Goal: Task Accomplishment & Management: Manage account settings

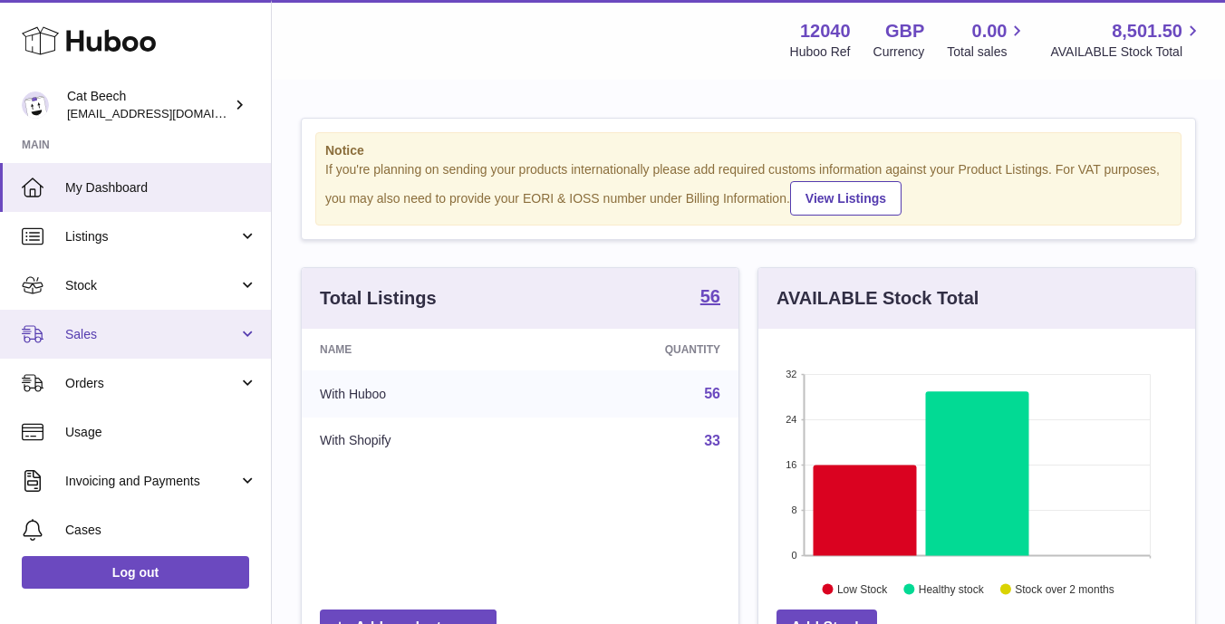
click at [140, 333] on span "Sales" at bounding box center [151, 334] width 173 height 17
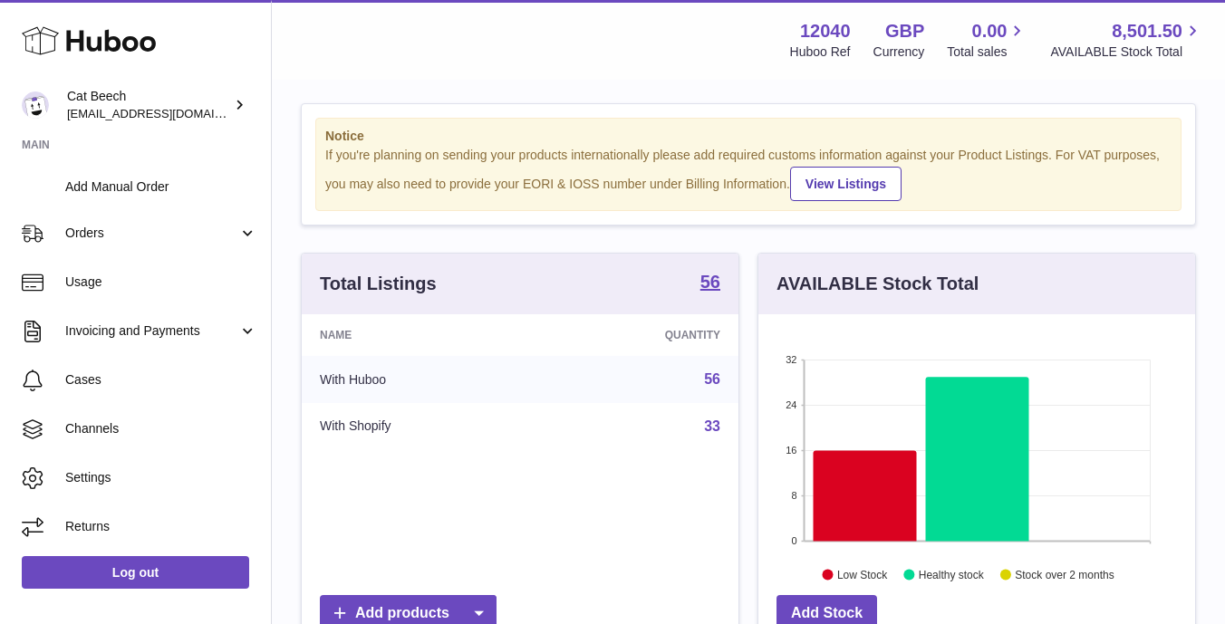
scroll to position [12, 0]
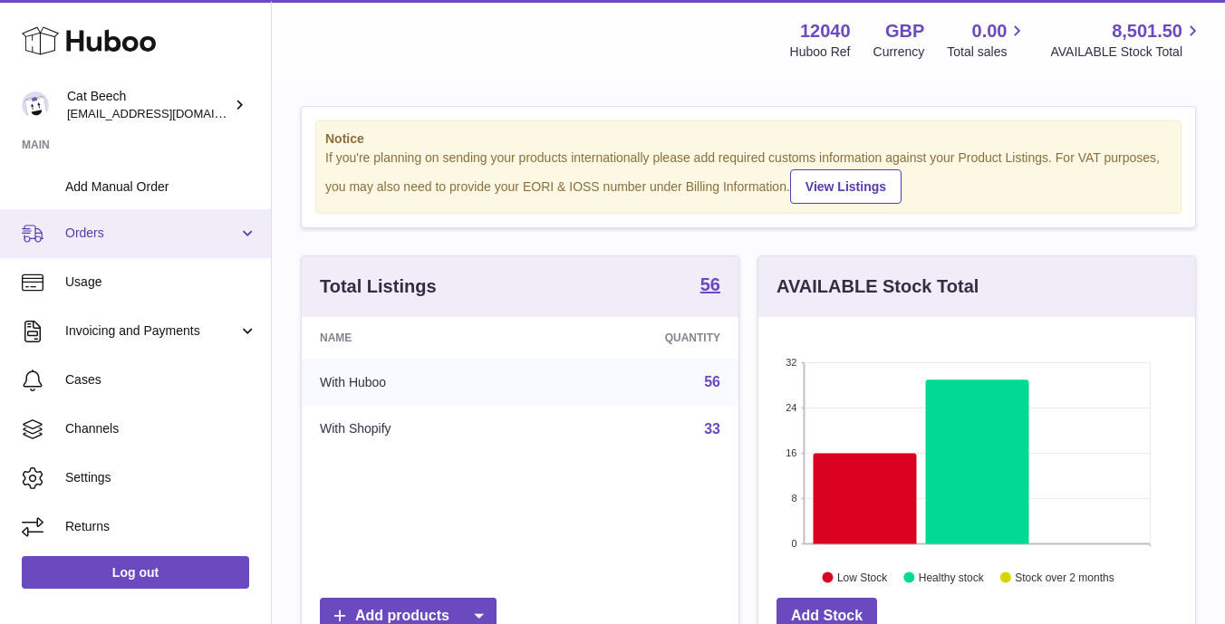
click at [152, 239] on span "Orders" at bounding box center [151, 233] width 173 height 17
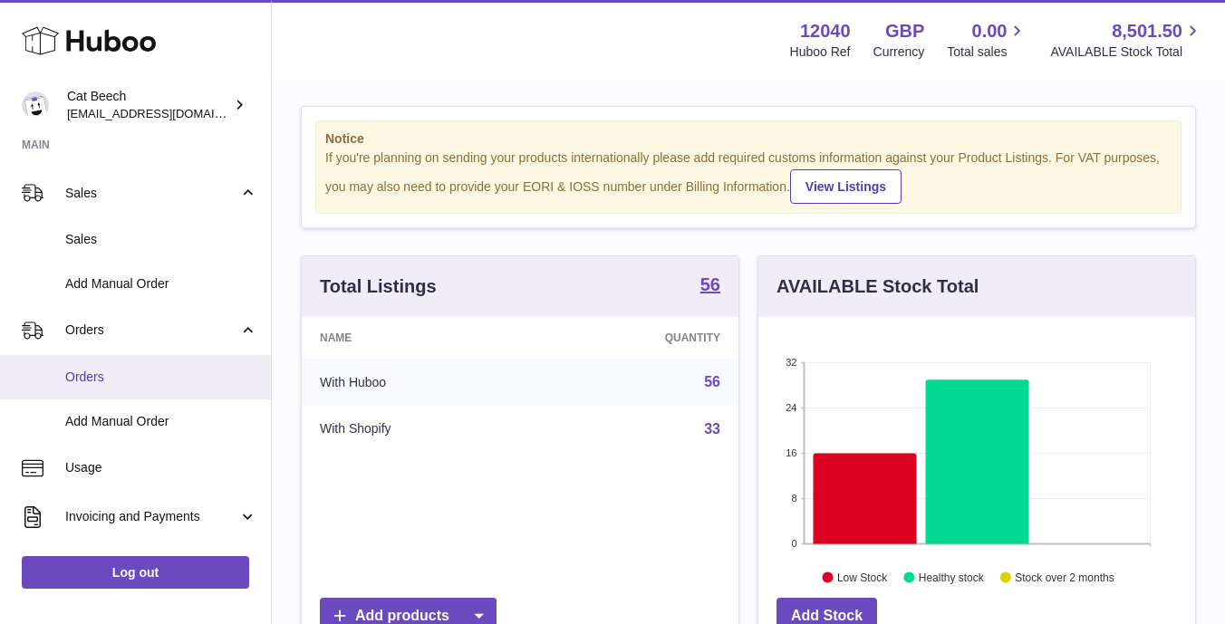
scroll to position [140, 0]
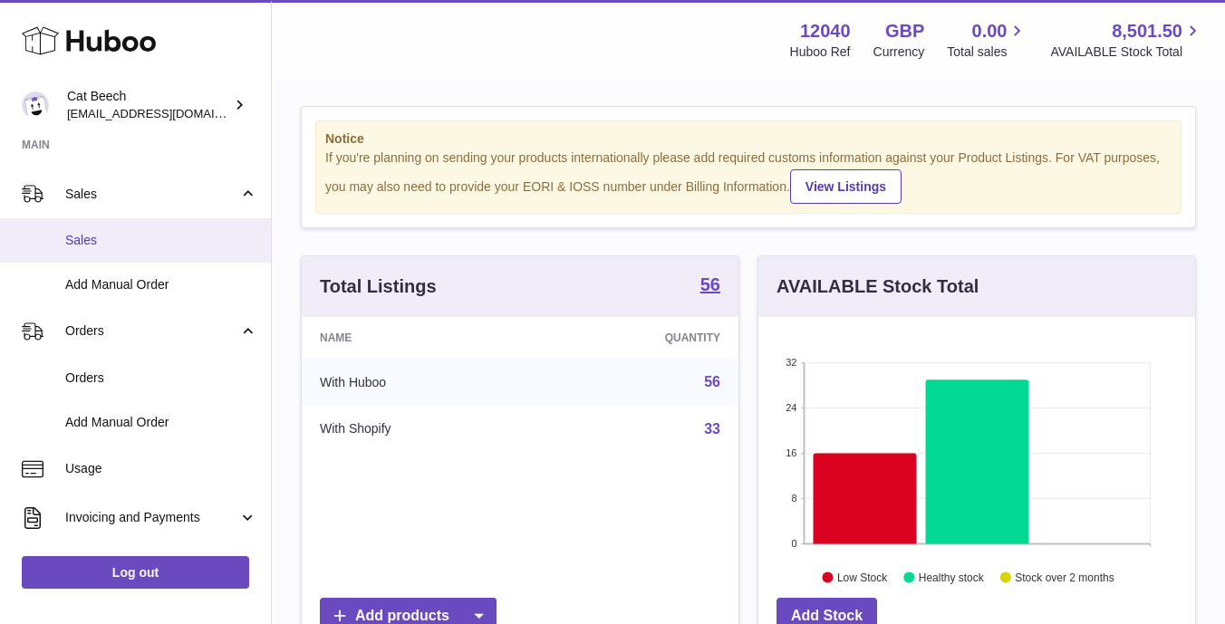
click at [159, 249] on link "Sales" at bounding box center [135, 240] width 271 height 44
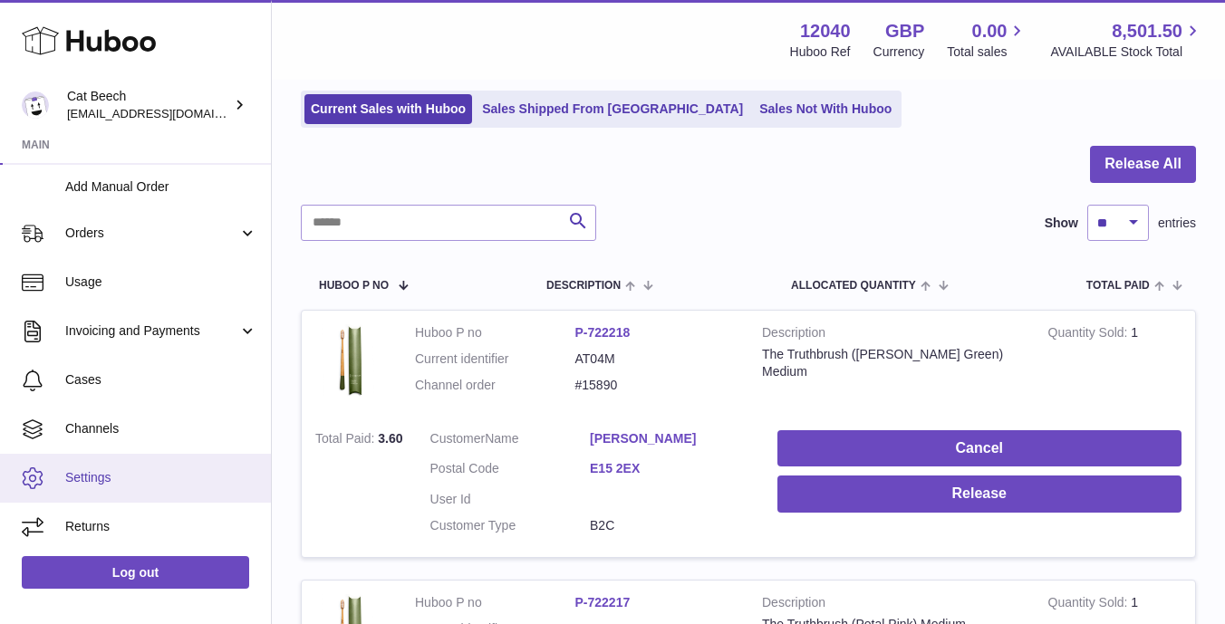
scroll to position [173, 0]
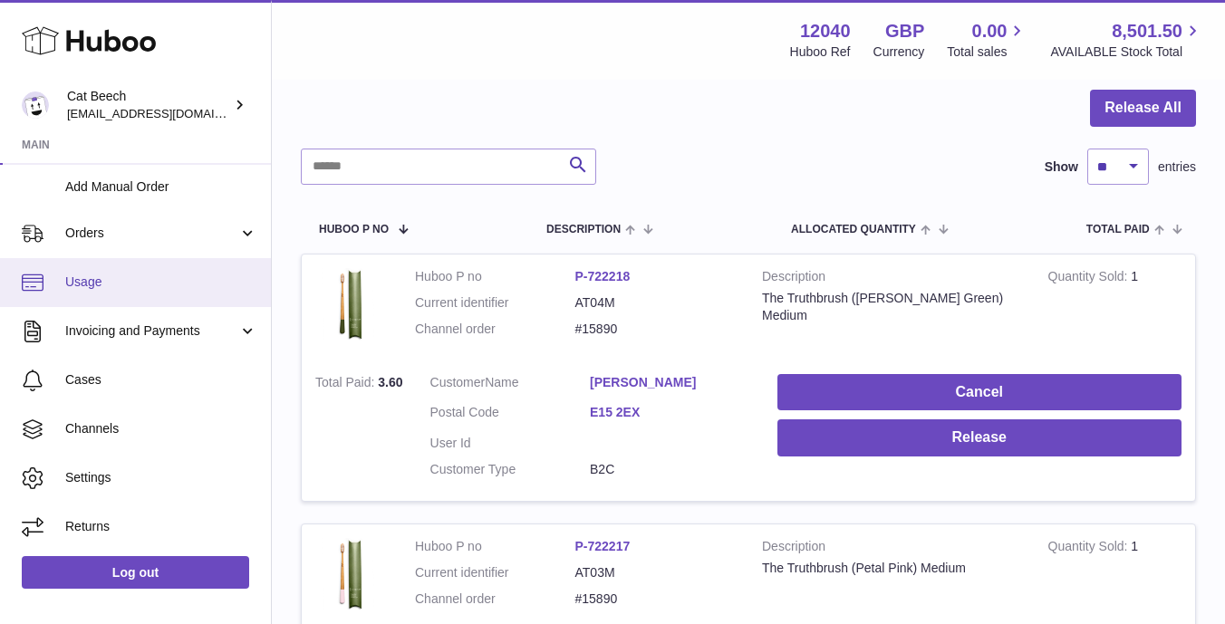
click at [153, 288] on span "Usage" at bounding box center [161, 282] width 192 height 17
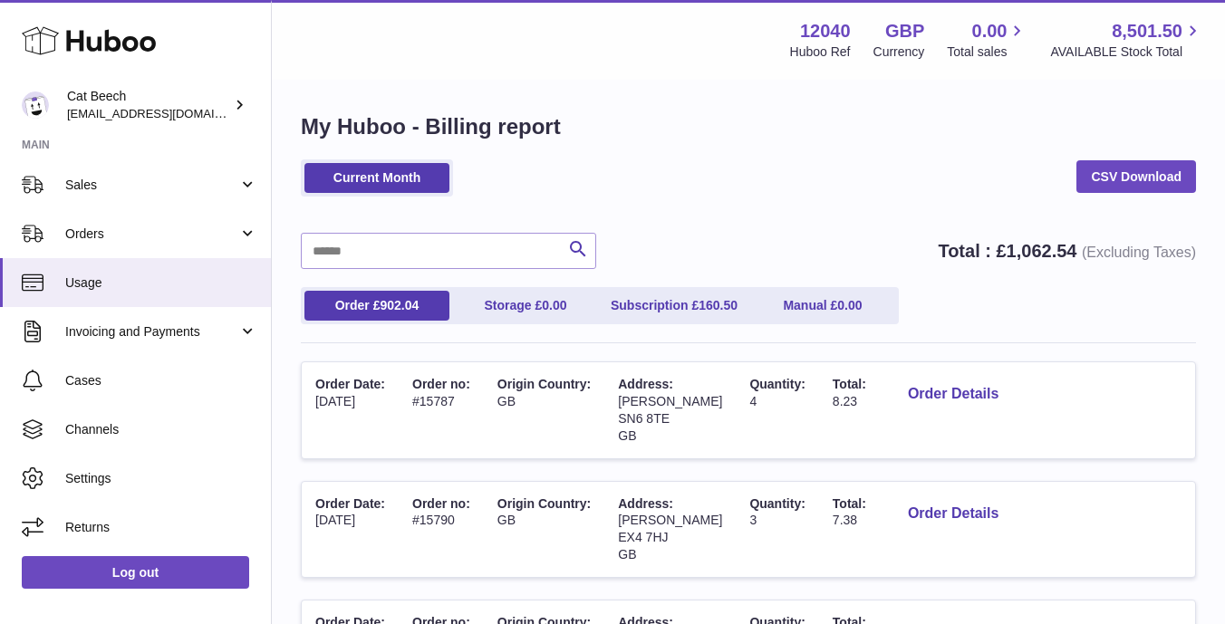
scroll to position [8, 0]
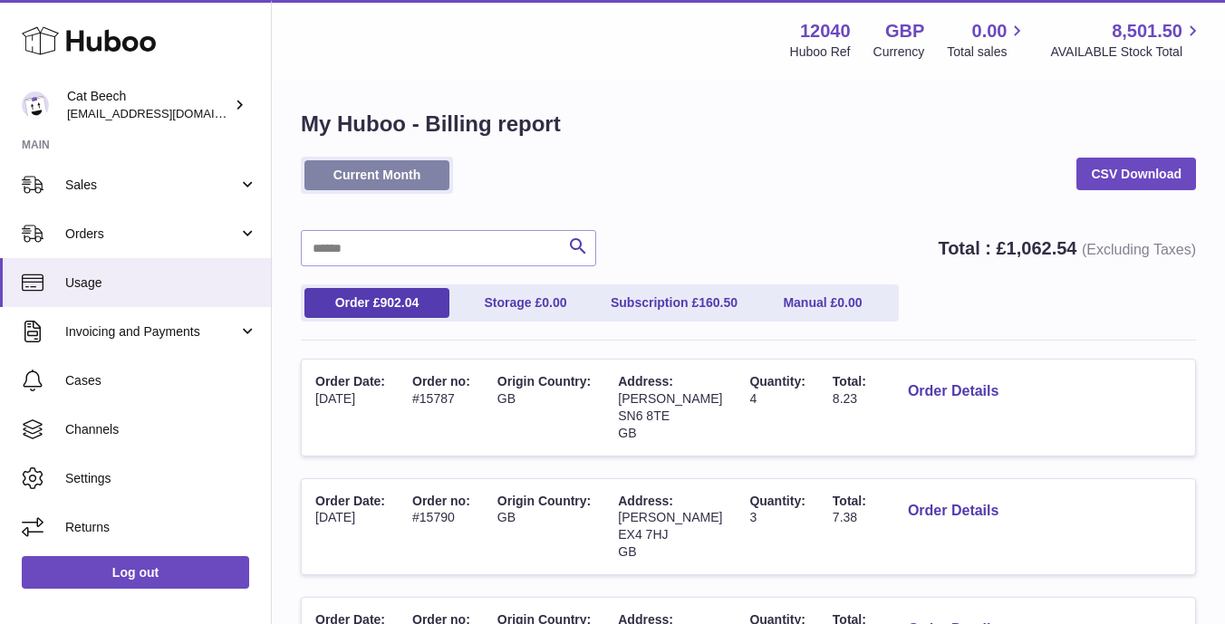
click at [392, 176] on link "Current Month" at bounding box center [376, 175] width 145 height 30
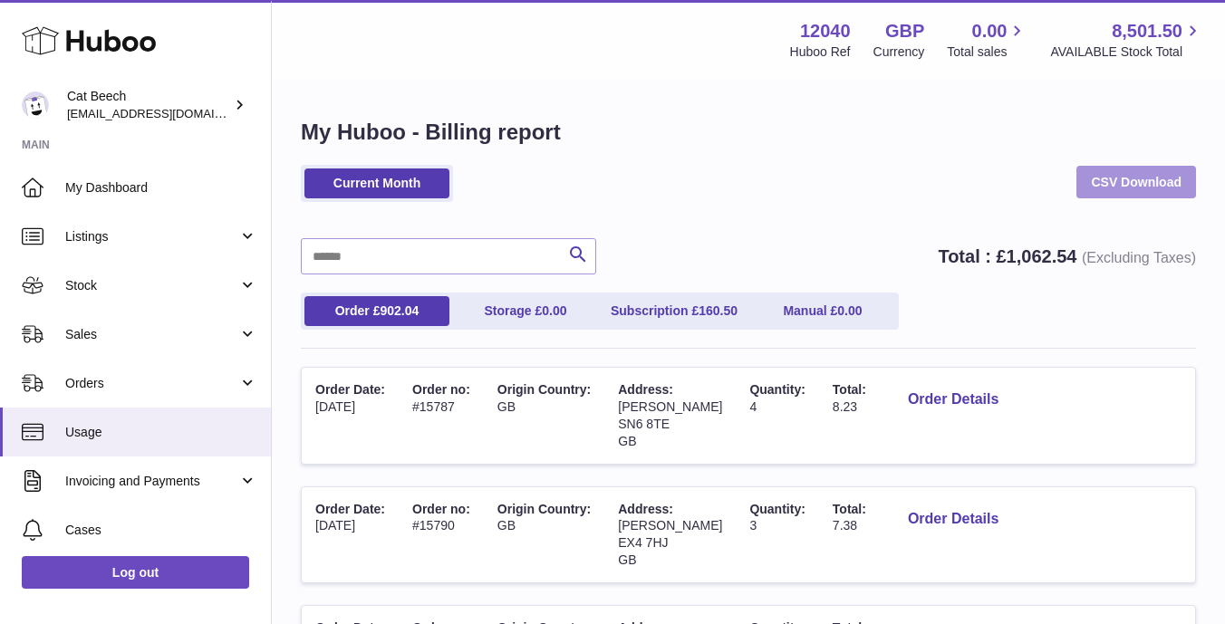
click at [1125, 185] on link "CSV Download" at bounding box center [1137, 182] width 120 height 33
